Goal: Task Accomplishment & Management: Use online tool/utility

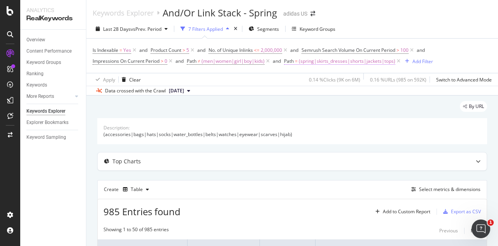
click at [305, 61] on span "(spring|skirts_dresses|shorts|jackets|tops)" at bounding box center [347, 61] width 97 height 11
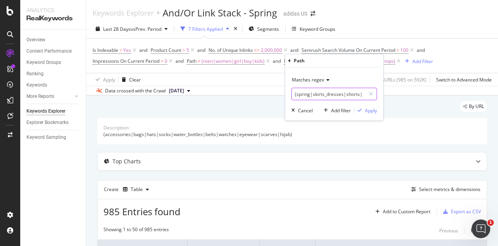
click at [317, 93] on input "(spring|skirts_dresses|shorts|jackets|tops)" at bounding box center [329, 94] width 74 height 12
type input "spring"
click at [321, 77] on span "Matches regex" at bounding box center [308, 79] width 32 height 7
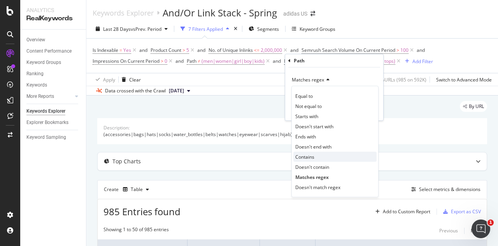
click at [320, 154] on div "Contains" at bounding box center [334, 156] width 83 height 10
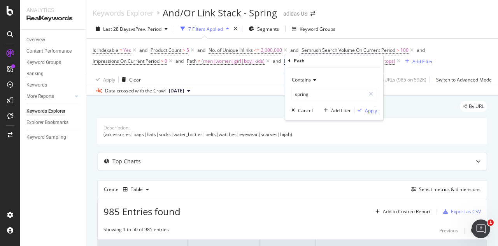
click at [364, 112] on div "button" at bounding box center [360, 110] width 11 height 5
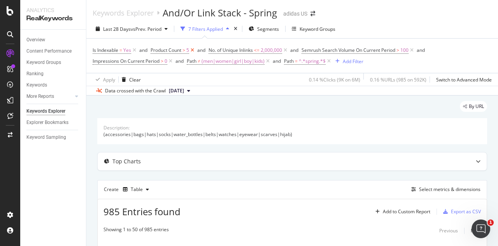
click at [194, 49] on icon at bounding box center [192, 50] width 7 height 8
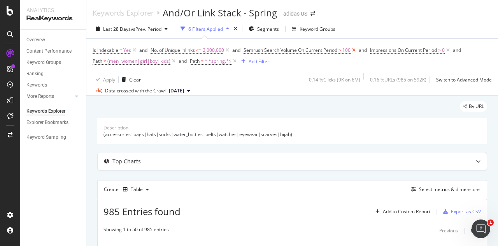
click at [355, 51] on icon at bounding box center [354, 50] width 7 height 8
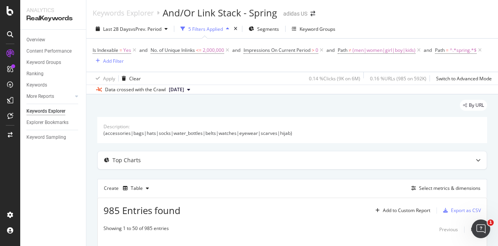
click at [281, 106] on div "By URL" at bounding box center [292, 108] width 390 height 17
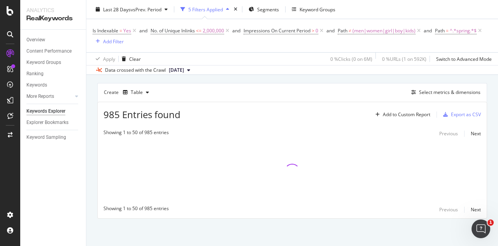
click at [337, 244] on div "By URL Description: (accessories|bags|hats|socks|water_bottles|belts|watches|ey…" at bounding box center [292, 121] width 412 height 247
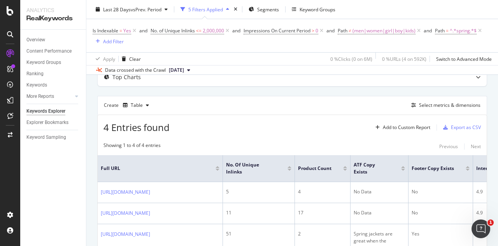
scroll to position [82, 0]
click at [323, 31] on icon at bounding box center [321, 31] width 7 height 8
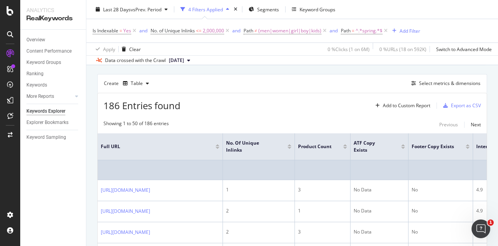
scroll to position [95, 0]
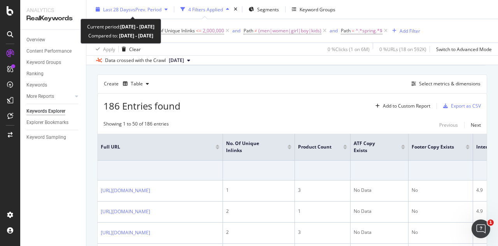
click at [140, 13] on div "Last 28 Days vs Prev. Period" at bounding box center [132, 10] width 78 height 12
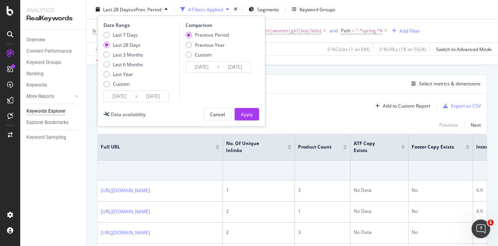
click at [120, 99] on input "[DATE]" at bounding box center [119, 96] width 31 height 11
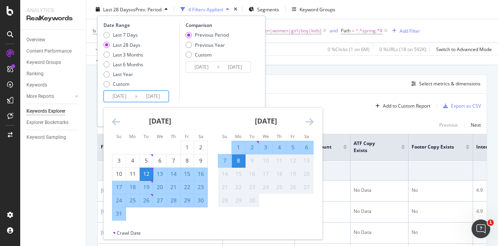
click at [116, 122] on icon "Move backward to switch to the previous month." at bounding box center [116, 121] width 8 height 9
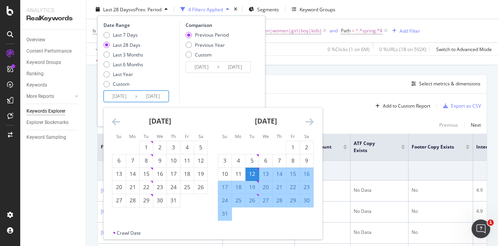
click at [116, 122] on icon "Move backward to switch to the previous month." at bounding box center [116, 121] width 8 height 9
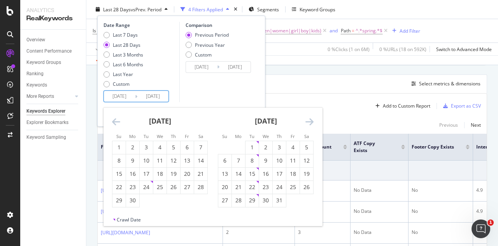
click at [116, 122] on icon "Move backward to switch to the previous month." at bounding box center [116, 121] width 8 height 9
click at [147, 149] on div "1" at bounding box center [146, 147] width 13 height 8
type input "[DATE]"
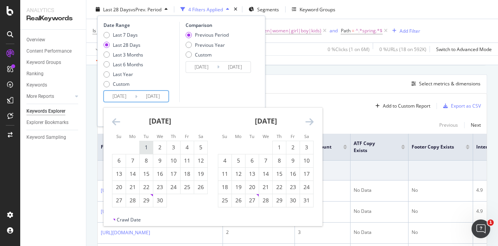
type input "[DATE]"
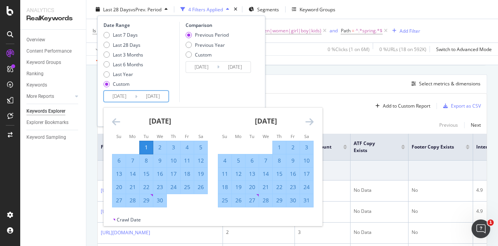
click at [310, 126] on icon "Move forward to switch to the next month." at bounding box center [310, 121] width 8 height 9
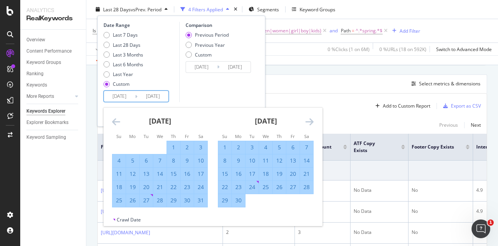
click at [242, 198] on div "30" at bounding box center [238, 200] width 13 height 8
type input "[DATE]"
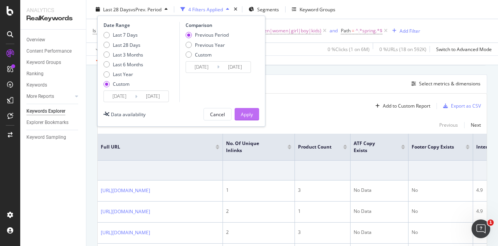
click at [239, 111] on button "Apply" at bounding box center [247, 114] width 25 height 12
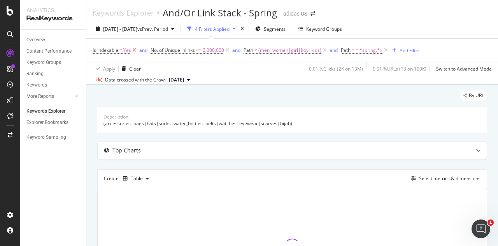
click at [133, 51] on icon at bounding box center [134, 50] width 7 height 8
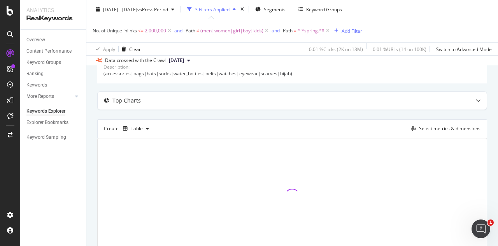
scroll to position [50, 0]
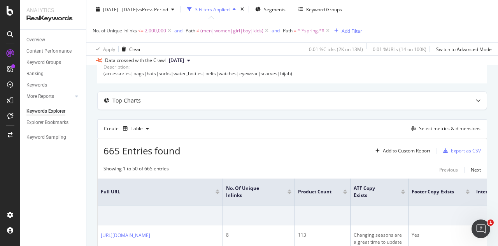
click at [451, 150] on div "Export as CSV" at bounding box center [466, 150] width 30 height 7
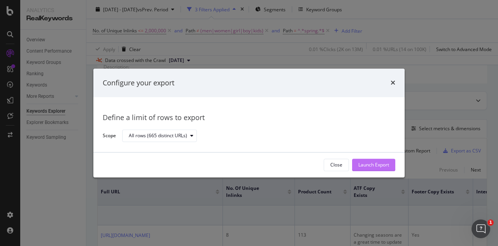
click at [368, 165] on div "Launch Export" at bounding box center [373, 165] width 31 height 7
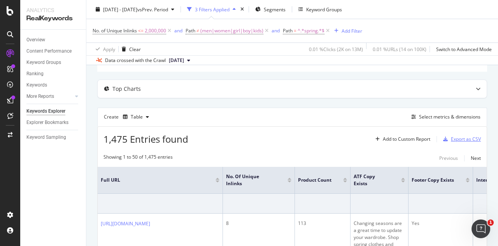
scroll to position [60, 0]
